Goal: Task Accomplishment & Management: Use online tool/utility

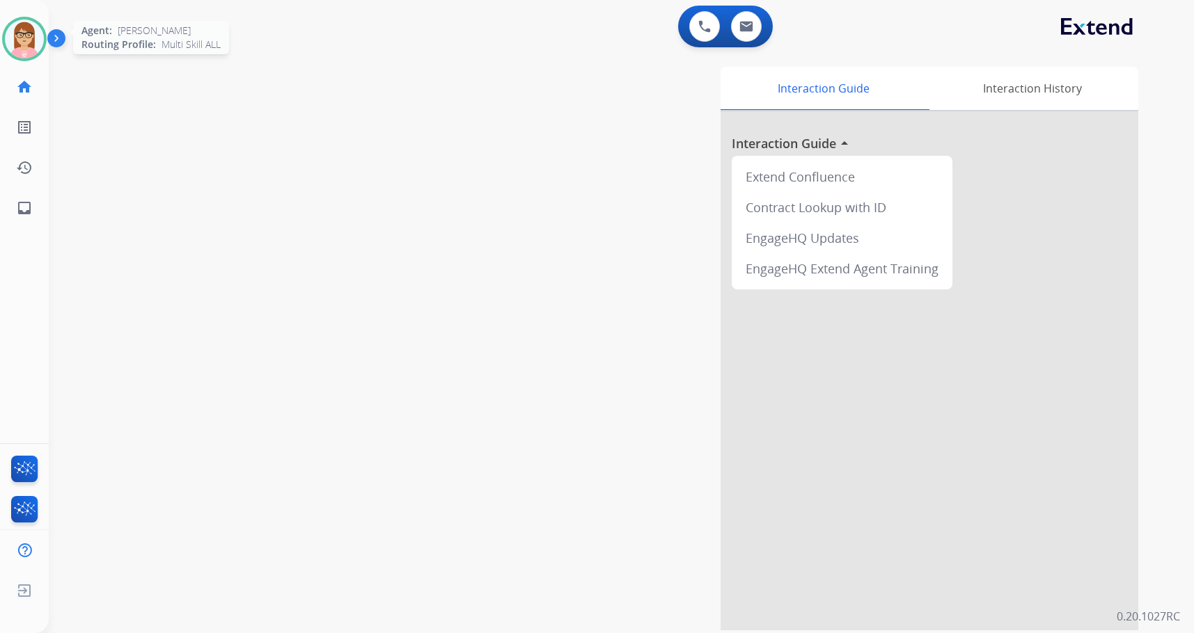
click at [40, 52] on div at bounding box center [24, 39] width 45 height 45
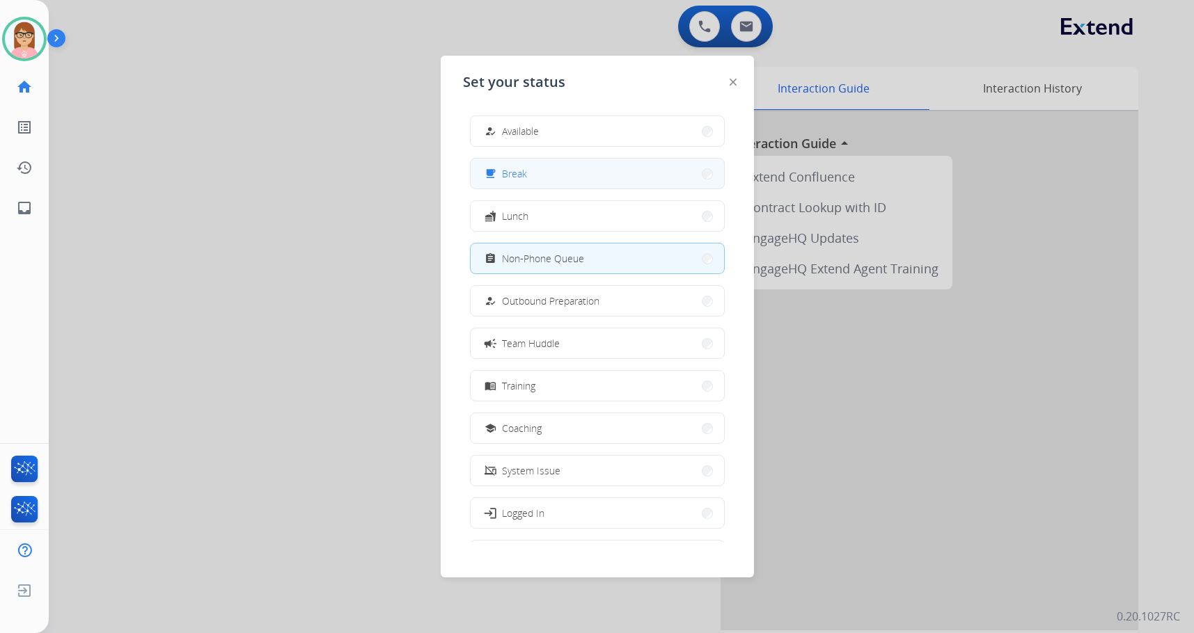
click at [678, 172] on button "free_breakfast Break" at bounding box center [597, 174] width 253 height 30
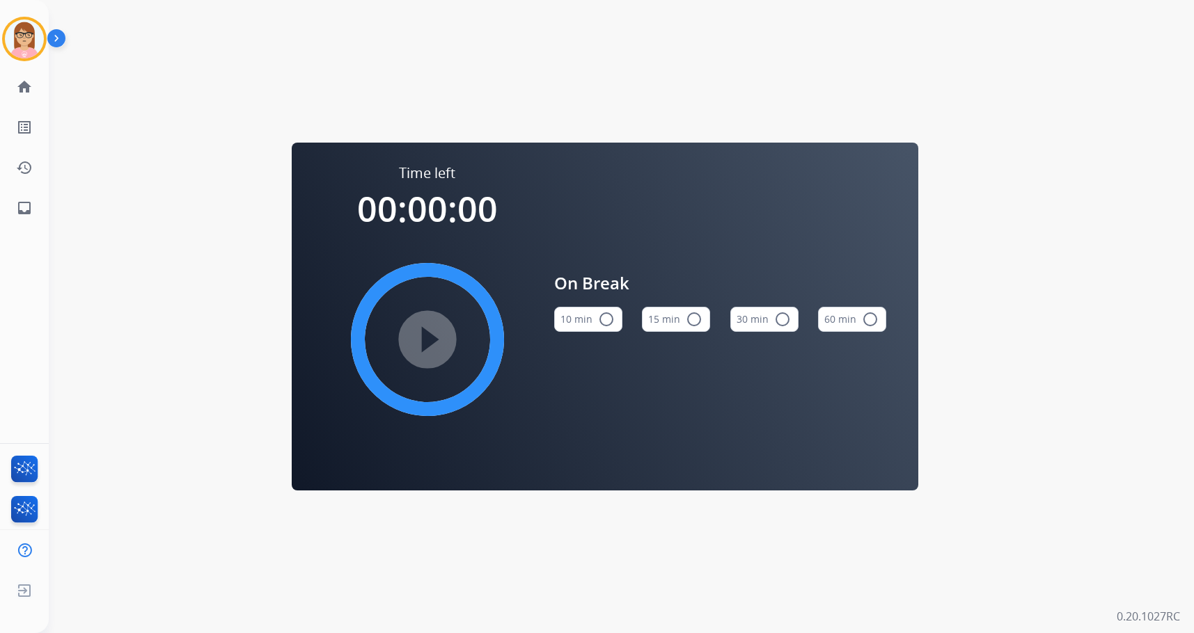
click at [682, 319] on button "15 min radio_button_unchecked" at bounding box center [676, 319] width 68 height 25
click at [419, 348] on mat-icon "play_circle_filled" at bounding box center [427, 339] width 17 height 17
click at [28, 38] on img at bounding box center [24, 38] width 39 height 39
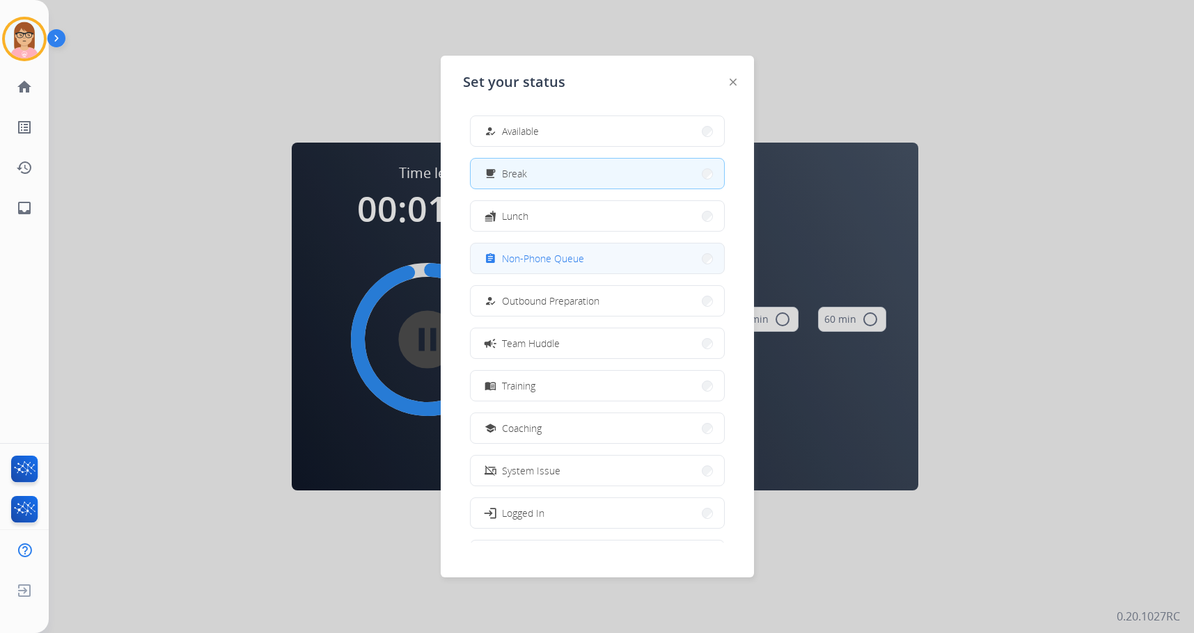
click at [661, 250] on button "assignment Non-Phone Queue" at bounding box center [597, 259] width 253 height 30
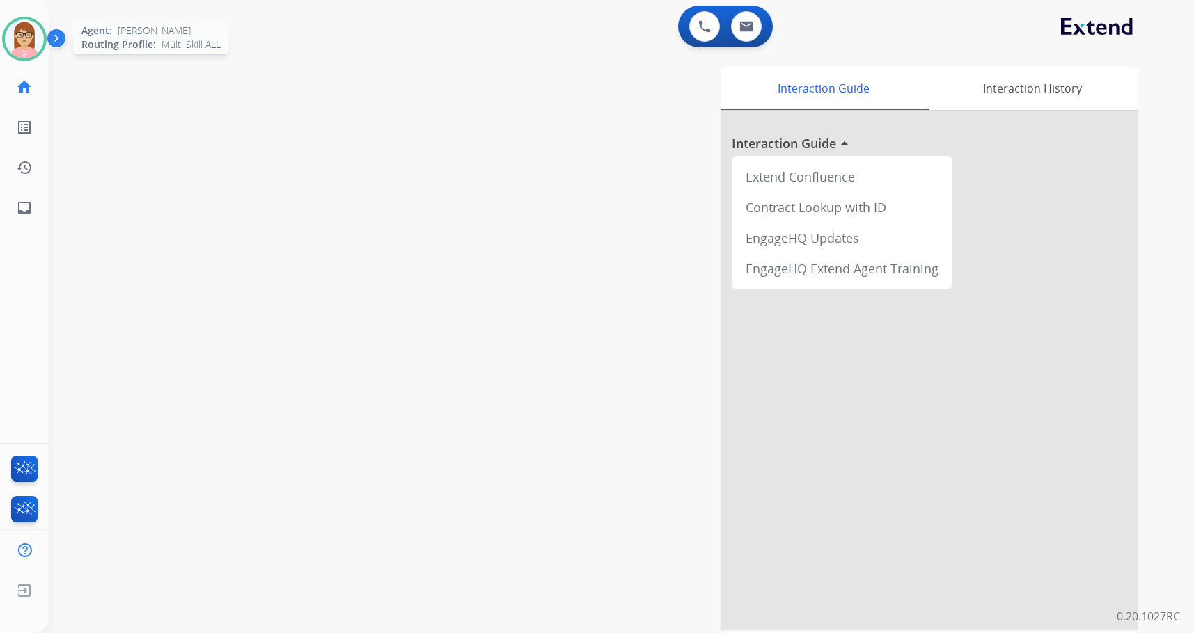
click at [16, 47] on img at bounding box center [24, 38] width 39 height 39
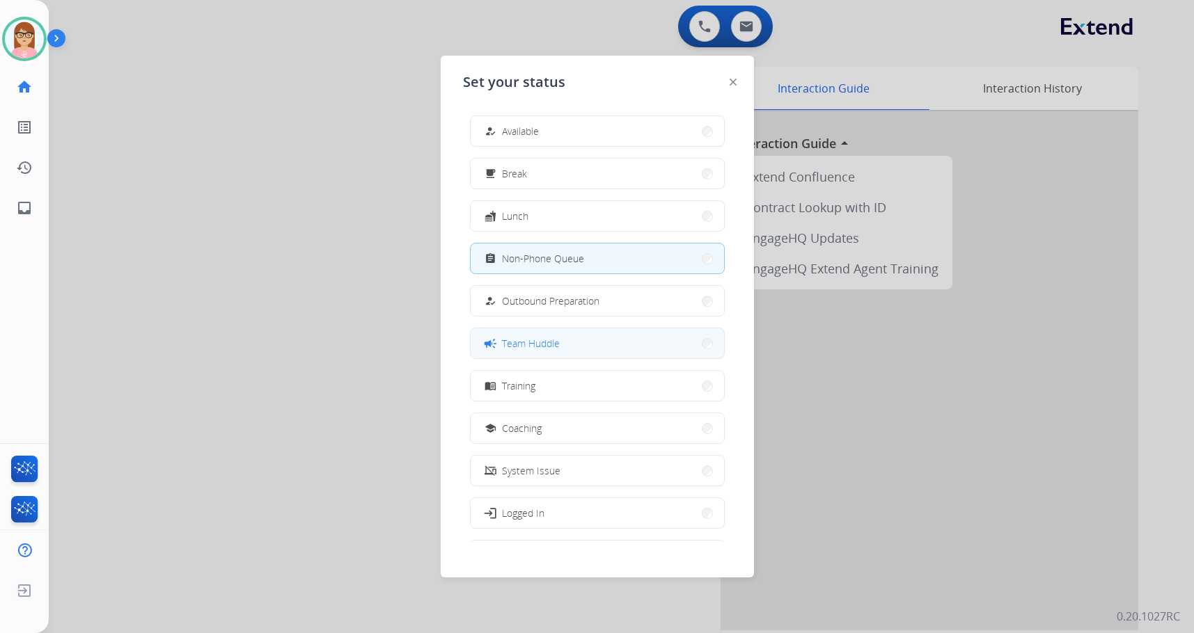
click at [649, 345] on button "campaign Team Huddle" at bounding box center [597, 344] width 253 height 30
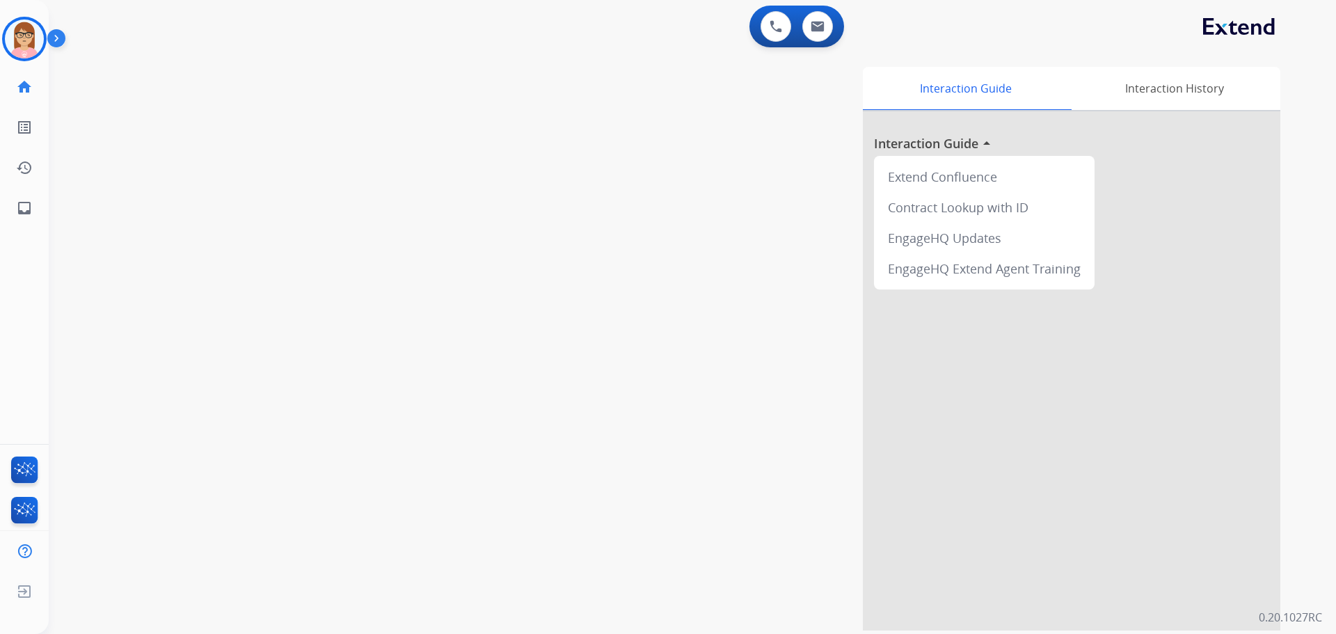
click at [420, 454] on div "swap_horiz Break voice bridge close_fullscreen Connect 3-Way Call merge_type Se…" at bounding box center [676, 340] width 1254 height 580
click at [42, 46] on img at bounding box center [24, 38] width 39 height 39
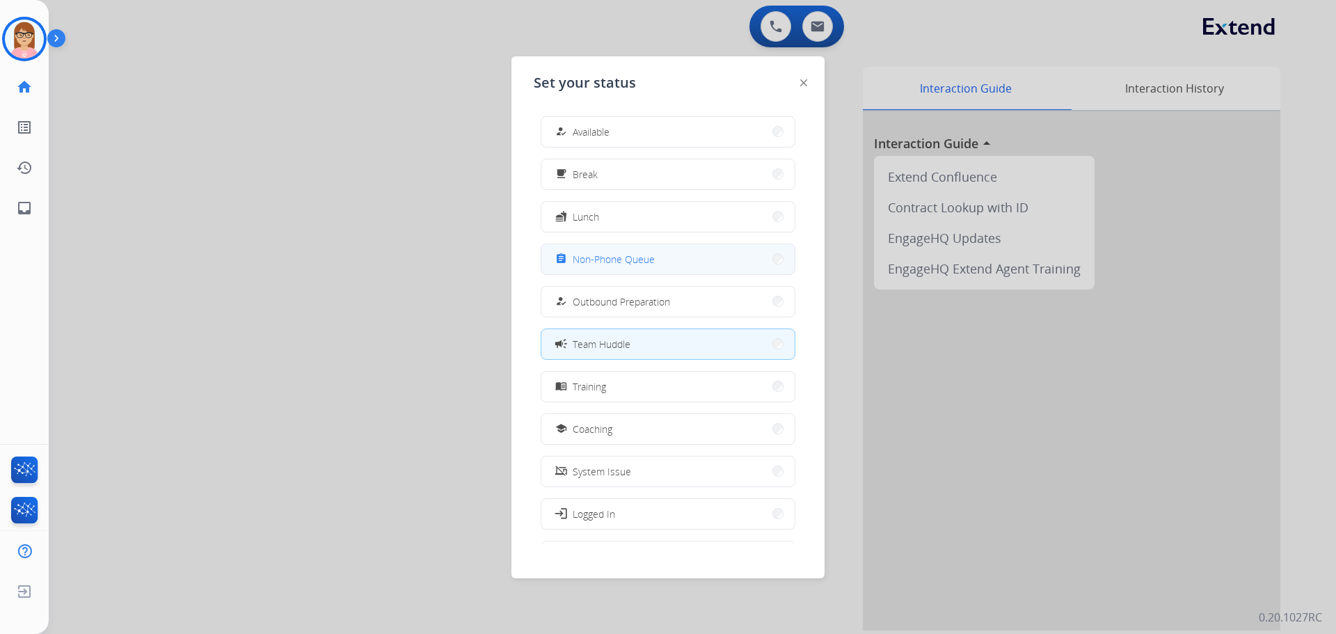
click at [688, 270] on button "assignment Non-Phone Queue" at bounding box center [668, 259] width 253 height 30
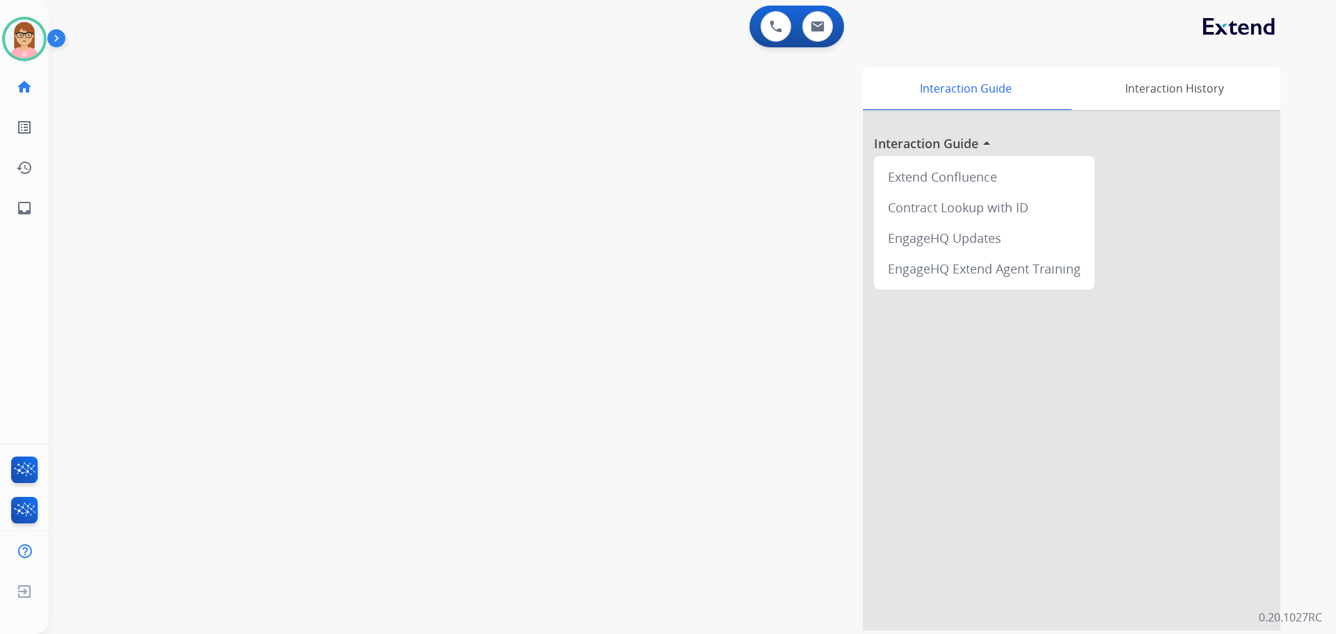
click at [688, 270] on div "Interaction Guide Interaction History Interaction Guide arrow_drop_up Extend Co…" at bounding box center [871, 349] width 820 height 564
click at [56, 41] on img at bounding box center [59, 41] width 24 height 26
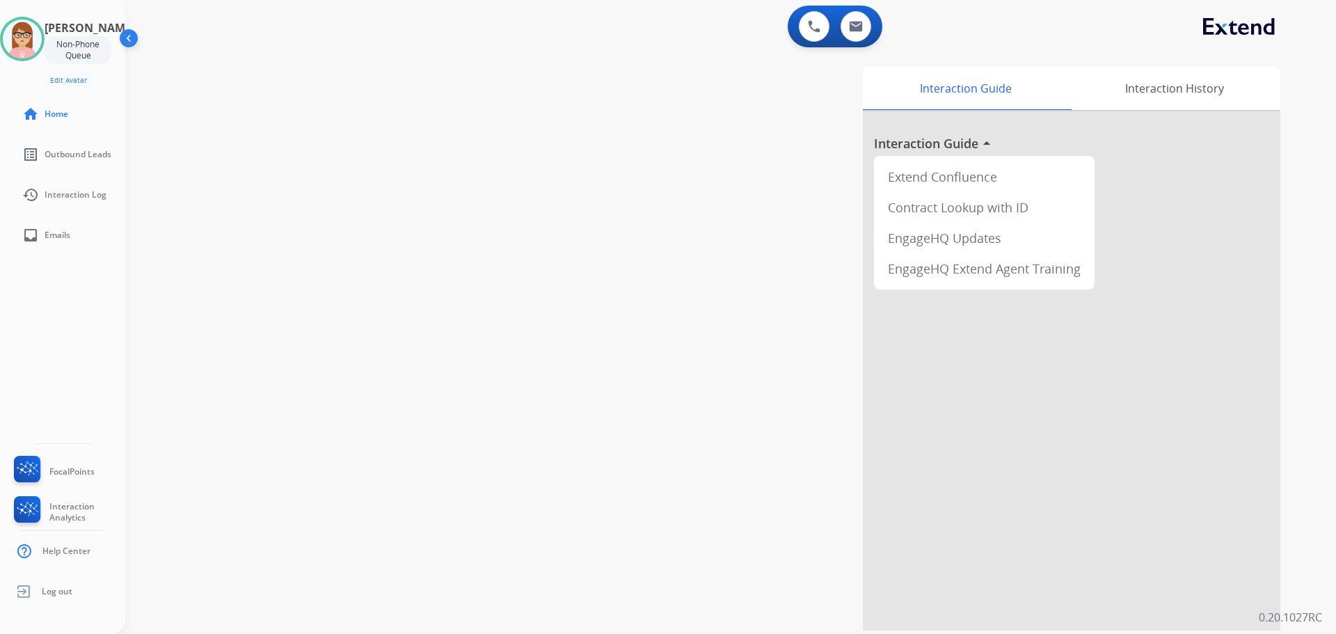
click at [128, 40] on img at bounding box center [130, 41] width 26 height 26
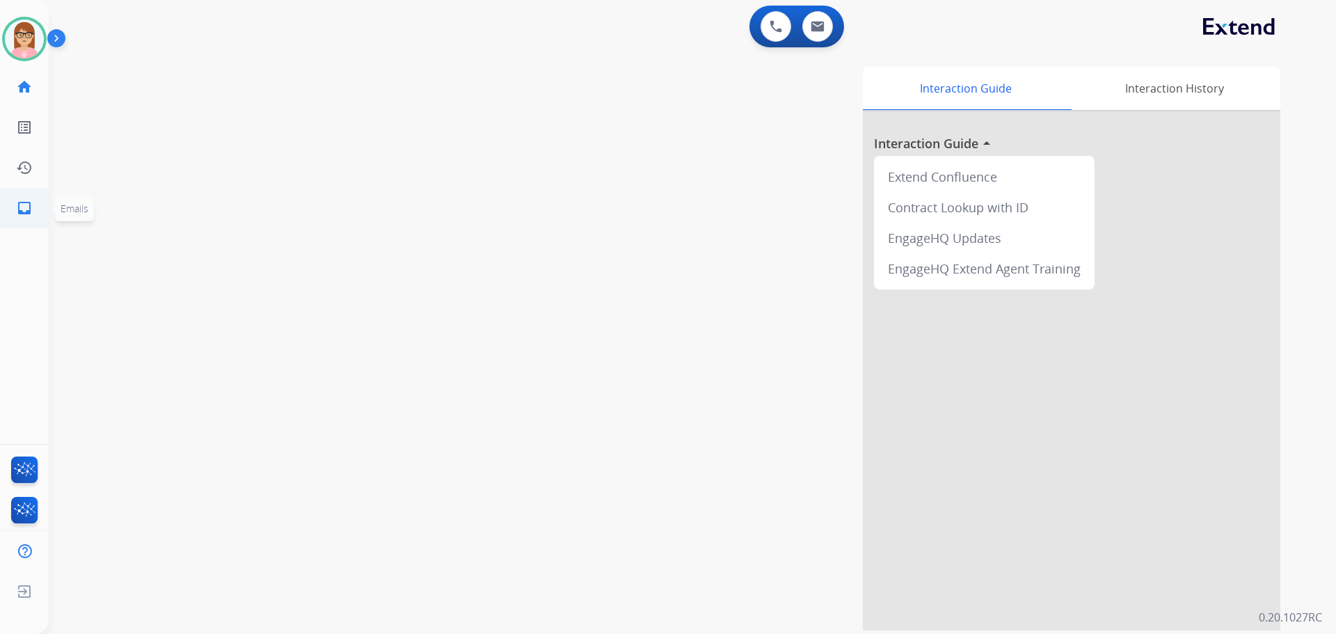
click at [42, 217] on link "inbox Emails" at bounding box center [24, 208] width 39 height 39
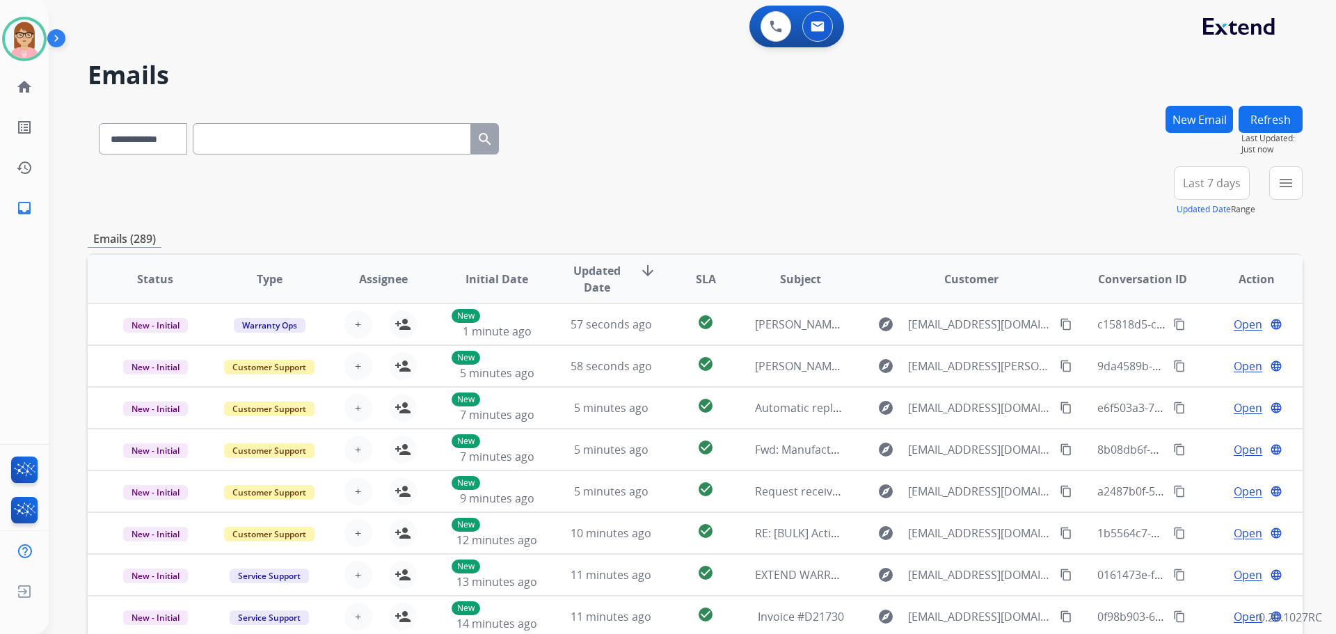
click at [316, 134] on input "text" at bounding box center [332, 138] width 278 height 31
paste input "**********"
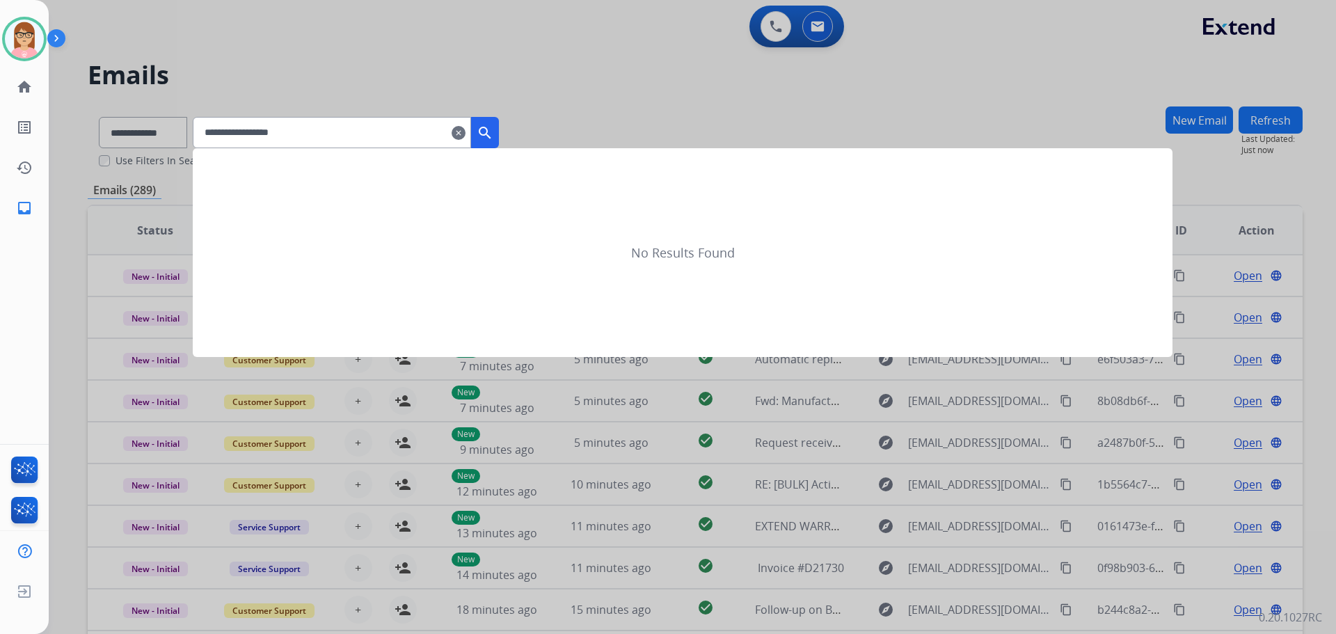
type input "**********"
click at [493, 127] on mat-icon "search" at bounding box center [485, 133] width 17 height 17
